Goal: Task Accomplishment & Management: Complete application form

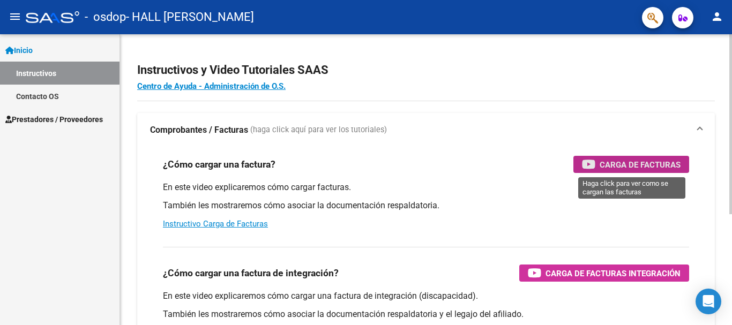
click at [650, 161] on span "Carga de Facturas" at bounding box center [639, 164] width 81 height 13
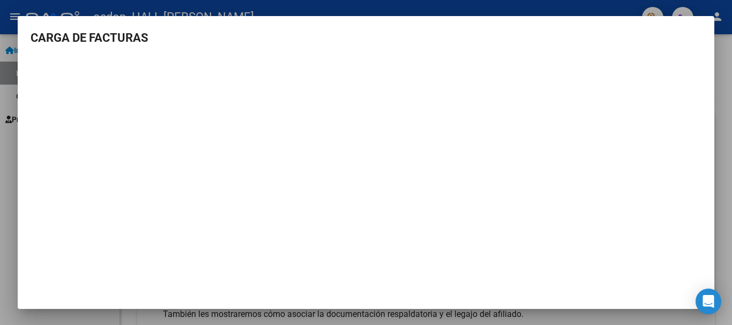
click at [216, 4] on div at bounding box center [366, 162] width 732 height 325
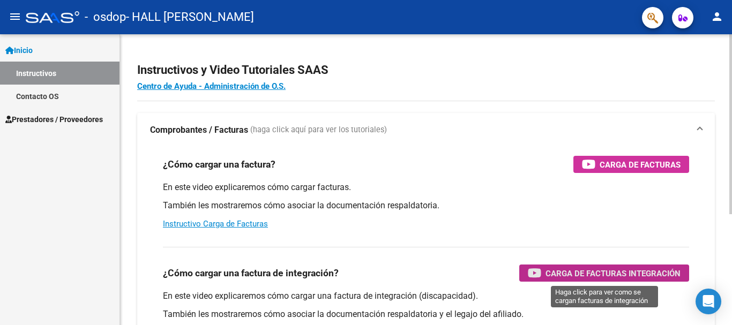
click at [644, 269] on span "Carga de Facturas Integración" at bounding box center [612, 273] width 135 height 13
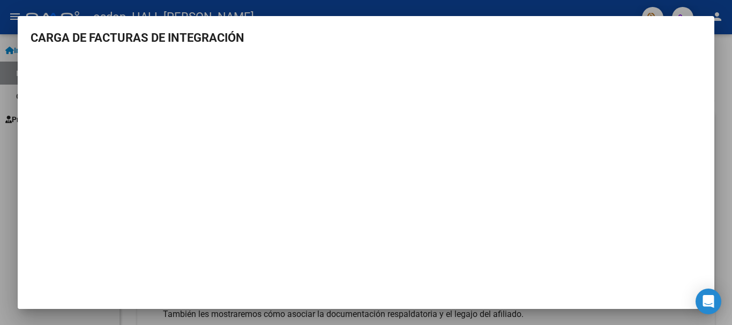
click at [719, 66] on div at bounding box center [366, 162] width 732 height 325
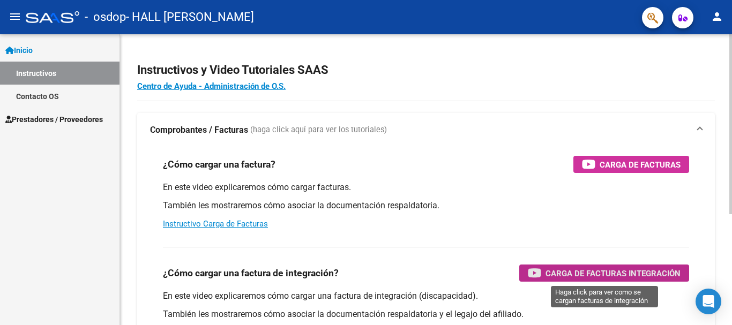
click at [564, 273] on span "Carga de Facturas Integración" at bounding box center [612, 273] width 135 height 13
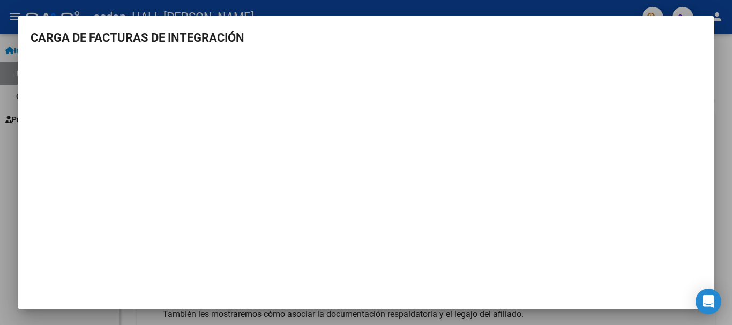
click at [723, 106] on div at bounding box center [366, 162] width 732 height 325
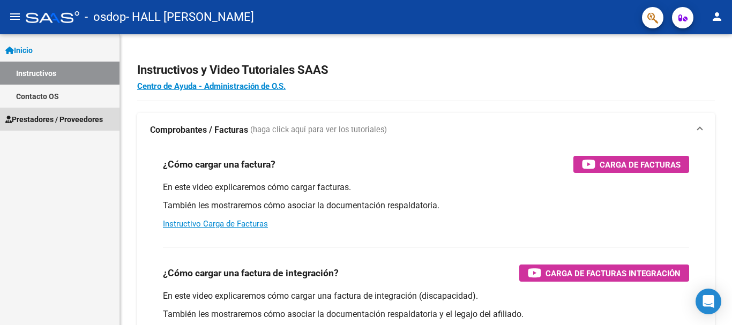
click at [48, 114] on span "Prestadores / Proveedores" at bounding box center [54, 120] width 98 height 12
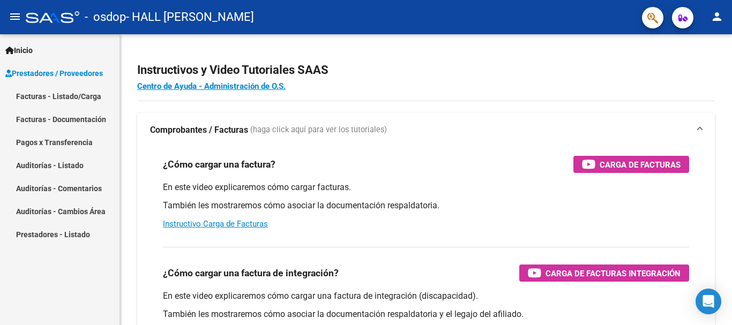
click at [84, 93] on link "Facturas - Listado/Carga" at bounding box center [59, 96] width 119 height 23
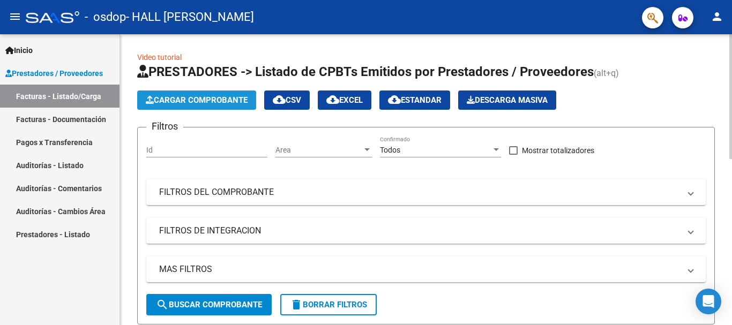
click at [207, 96] on span "Cargar Comprobante" at bounding box center [197, 100] width 102 height 10
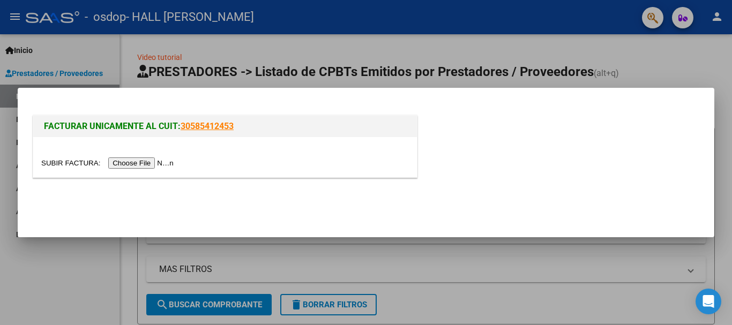
click at [160, 162] on input "file" at bounding box center [109, 163] width 136 height 11
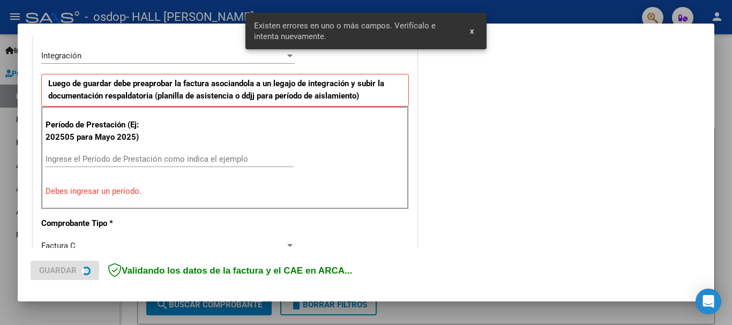
scroll to position [267, 0]
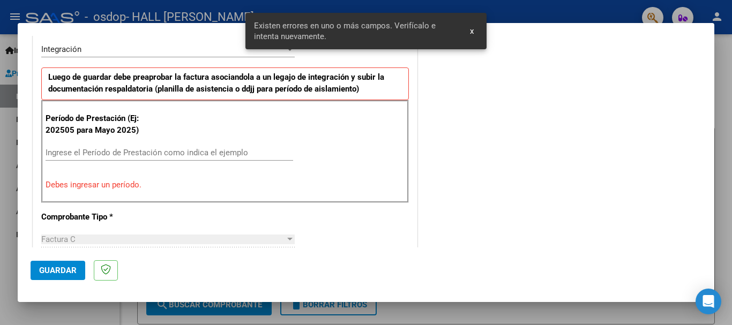
click at [190, 156] on input "Ingrese el Período de Prestación como indica el ejemplo" at bounding box center [170, 153] width 248 height 10
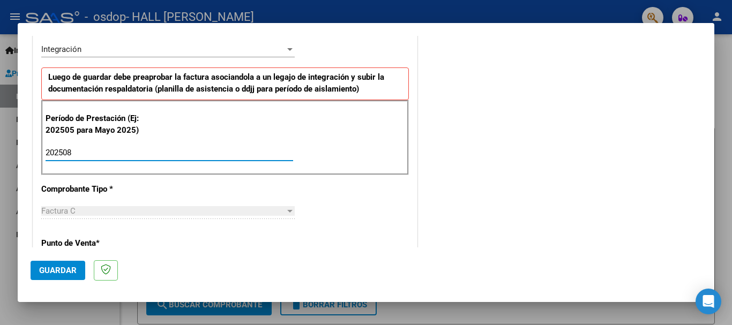
type input "202508"
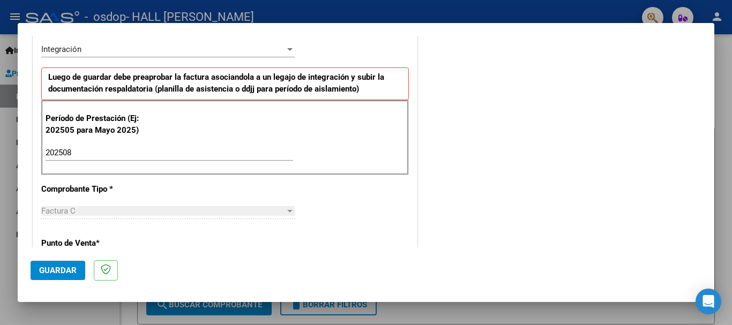
click at [199, 208] on div "Factura C" at bounding box center [163, 211] width 244 height 10
click at [289, 212] on div at bounding box center [289, 211] width 5 height 3
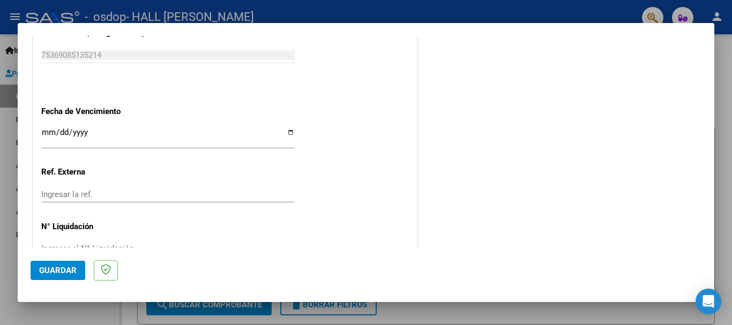
scroll to position [731, 0]
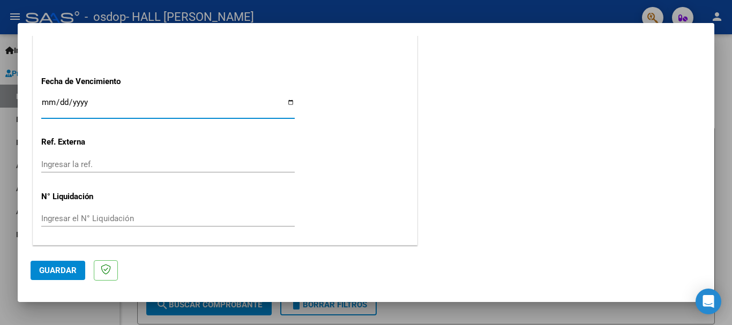
click at [289, 99] on input "Ingresar la fecha" at bounding box center [167, 106] width 253 height 17
click at [289, 102] on input "Ingresar la fecha" at bounding box center [167, 106] width 253 height 17
type input "[DATE]"
click at [64, 266] on span "Guardar" at bounding box center [58, 271] width 38 height 10
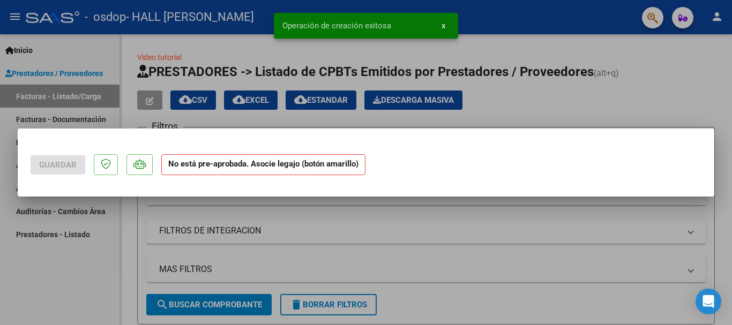
scroll to position [0, 0]
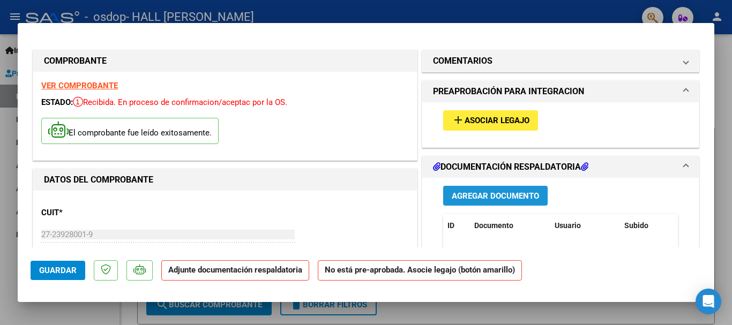
click at [476, 197] on span "Agregar Documento" at bounding box center [495, 196] width 87 height 10
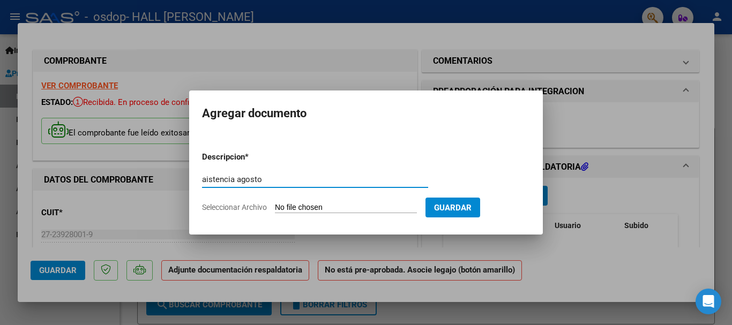
type input "aistencia agosto"
click at [471, 203] on span "Guardar" at bounding box center [453, 208] width 38 height 10
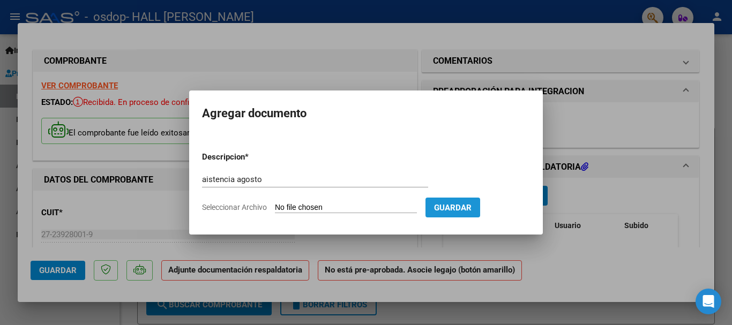
click at [471, 203] on span "Guardar" at bounding box center [453, 208] width 38 height 10
click at [380, 208] on input "Seleccionar Archivo" at bounding box center [346, 208] width 142 height 10
type input "C:\fakepath\Asistencia [PERSON_NAME].pdf"
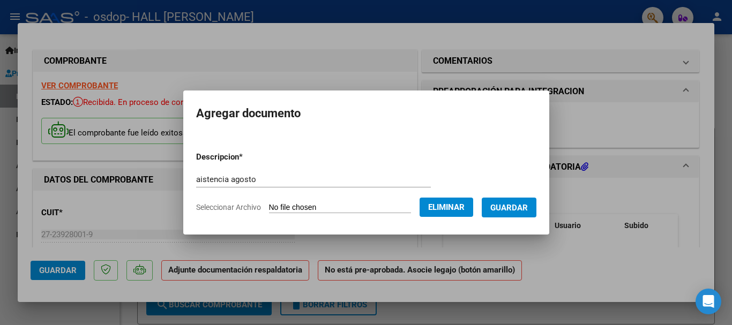
click at [525, 204] on span "Guardar" at bounding box center [509, 208] width 38 height 10
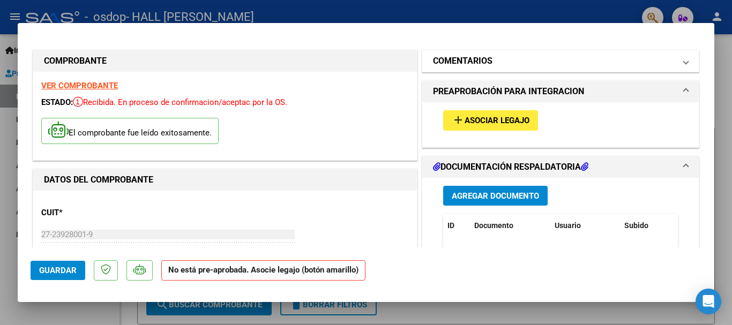
click at [511, 60] on mat-panel-title "COMENTARIOS" at bounding box center [554, 61] width 242 height 13
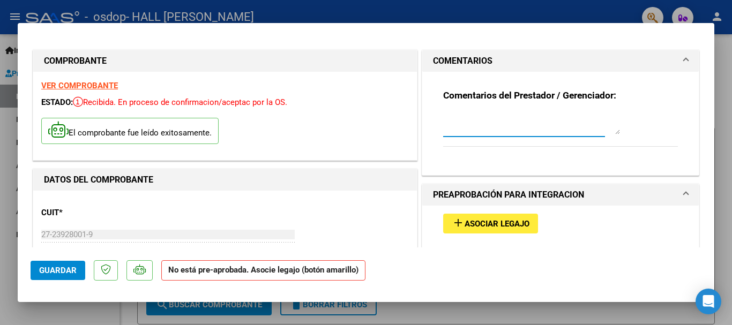
click at [472, 129] on textarea at bounding box center [531, 123] width 177 height 21
type textarea "me pueden avisar si esta bien hecha la carga?"
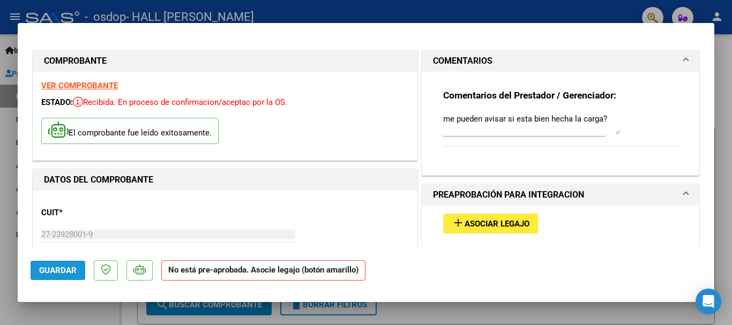
click at [65, 267] on span "Guardar" at bounding box center [58, 271] width 38 height 10
click at [63, 273] on span "Guardar" at bounding box center [58, 271] width 38 height 10
click at [493, 219] on span "add Asociar Legajo" at bounding box center [491, 224] width 78 height 10
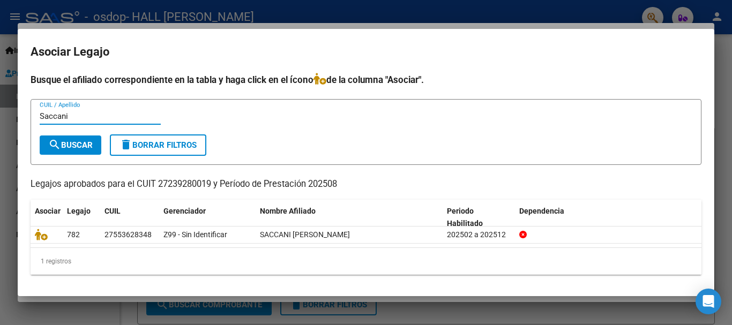
type input "Saccani"
click at [92, 141] on span "search Buscar" at bounding box center [70, 145] width 44 height 10
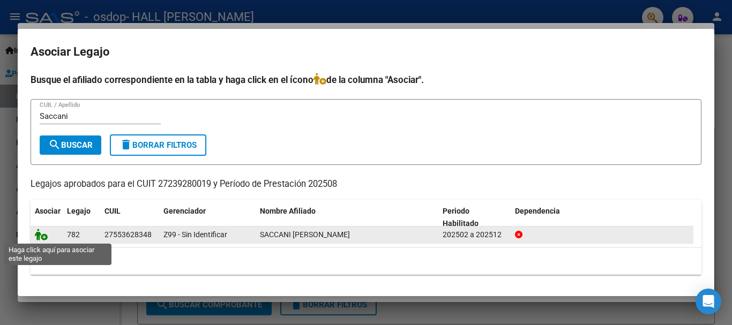
click at [38, 234] on icon at bounding box center [41, 235] width 13 height 12
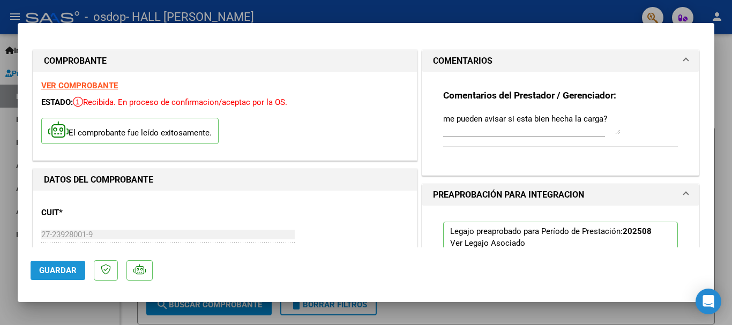
click at [73, 273] on span "Guardar" at bounding box center [58, 271] width 38 height 10
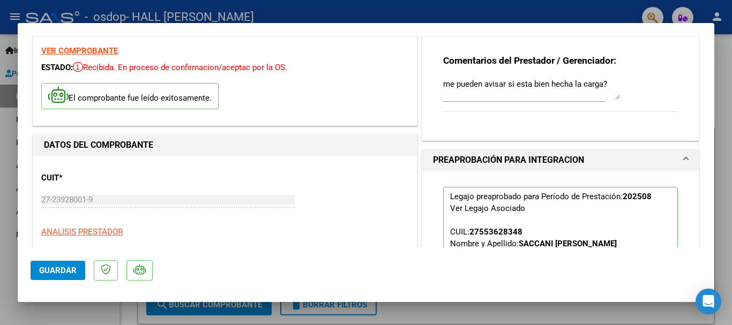
scroll to position [38, 0]
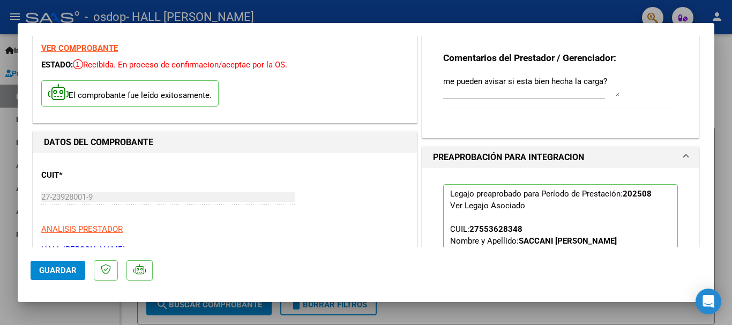
click at [78, 49] on strong "VER COMPROBANTE" at bounding box center [79, 48] width 77 height 10
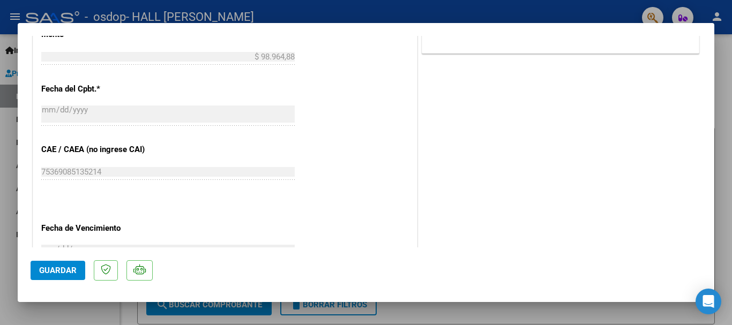
scroll to position [747, 0]
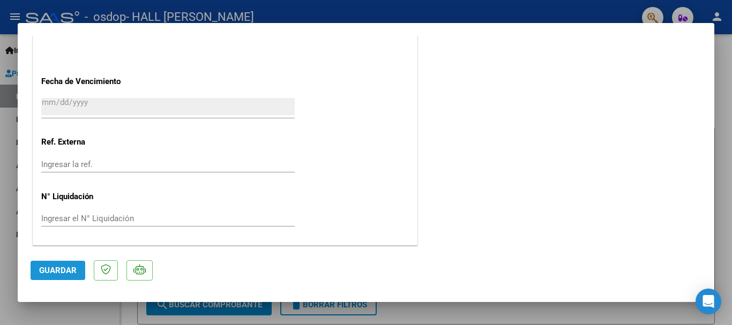
click at [46, 272] on span "Guardar" at bounding box center [58, 271] width 38 height 10
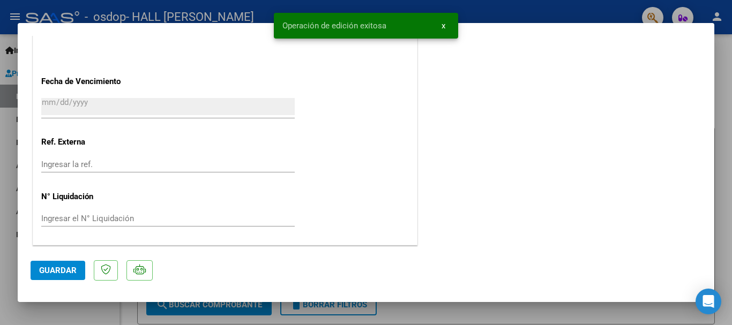
click at [435, 312] on div at bounding box center [366, 162] width 732 height 325
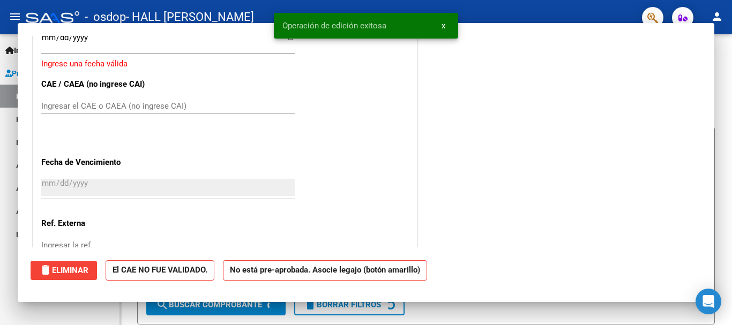
scroll to position [0, 0]
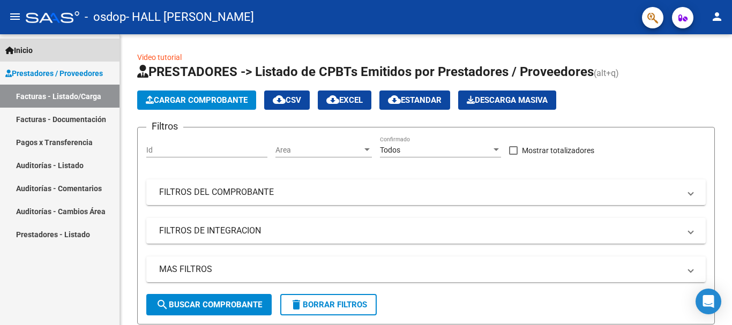
click at [30, 46] on span "Inicio" at bounding box center [18, 50] width 27 height 12
